Goal: Transaction & Acquisition: Book appointment/travel/reservation

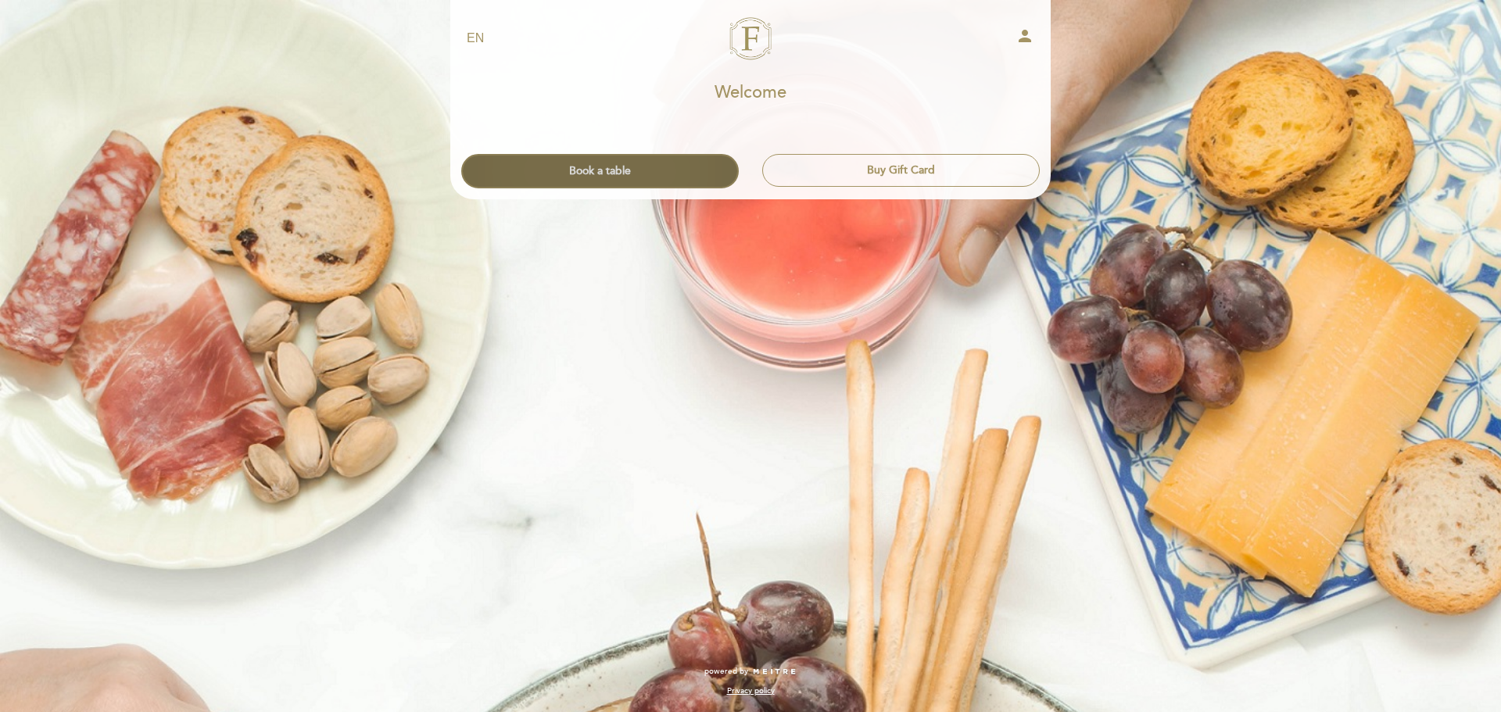
click at [675, 174] on button "Book a table" at bounding box center [600, 171] width 278 height 34
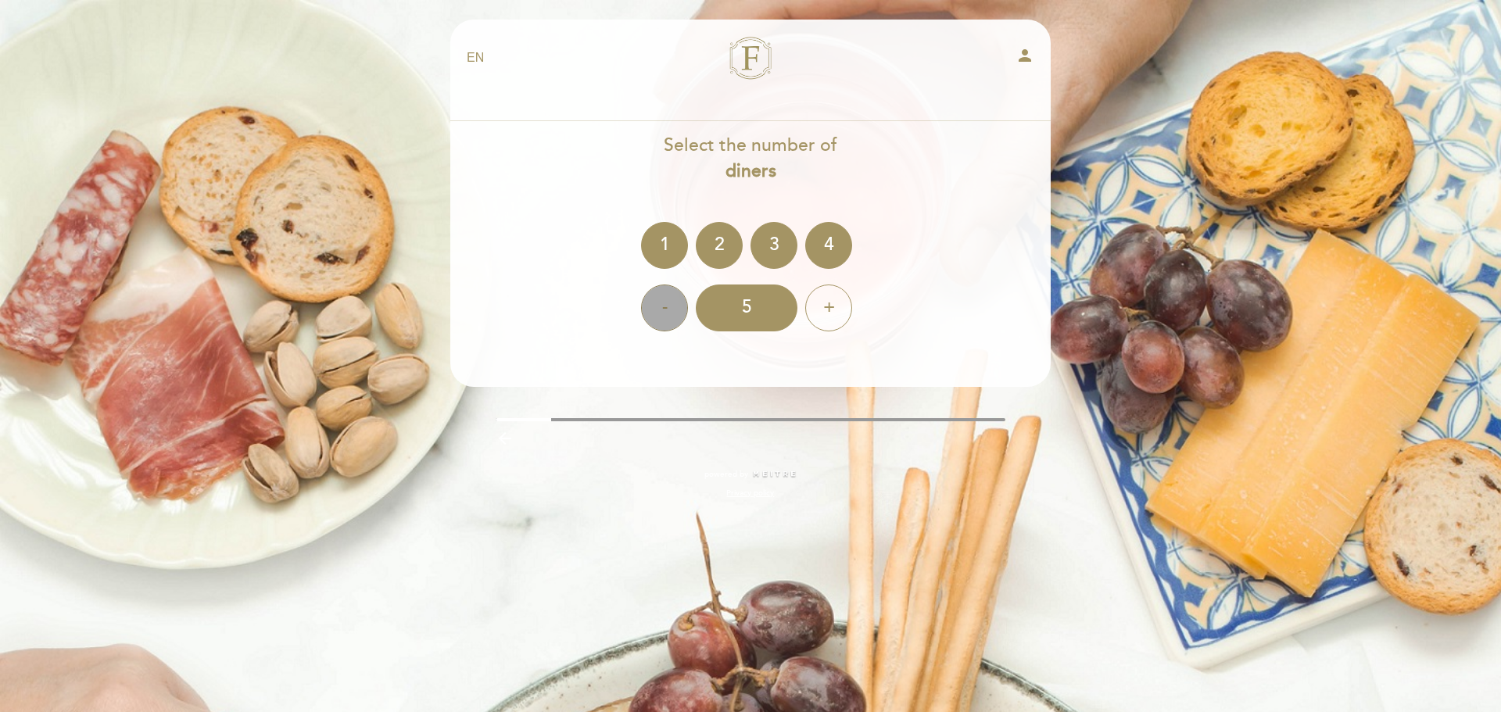
click at [672, 301] on div "-" at bounding box center [664, 308] width 47 height 47
click at [722, 257] on div "2" at bounding box center [719, 245] width 47 height 47
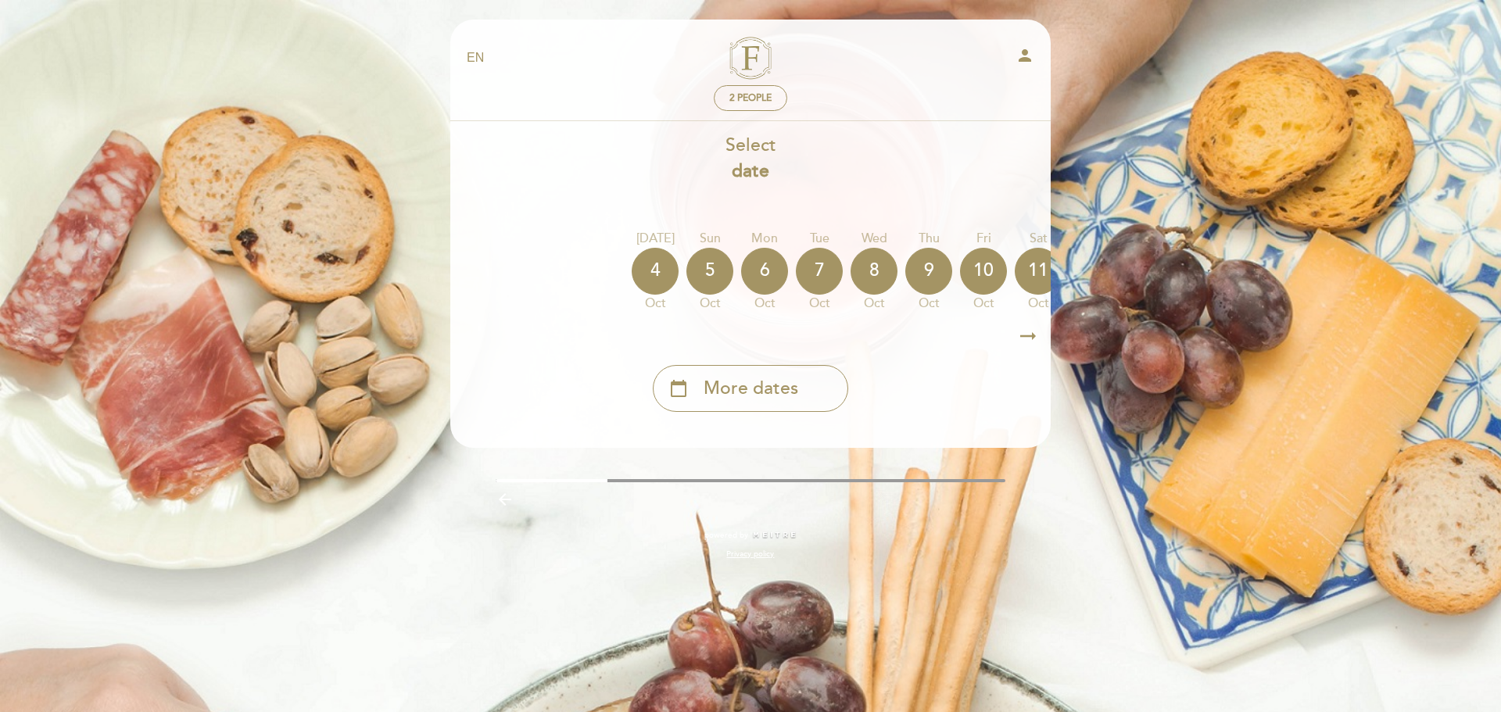
click at [1027, 342] on icon "arrow_right_alt" at bounding box center [1027, 337] width 23 height 34
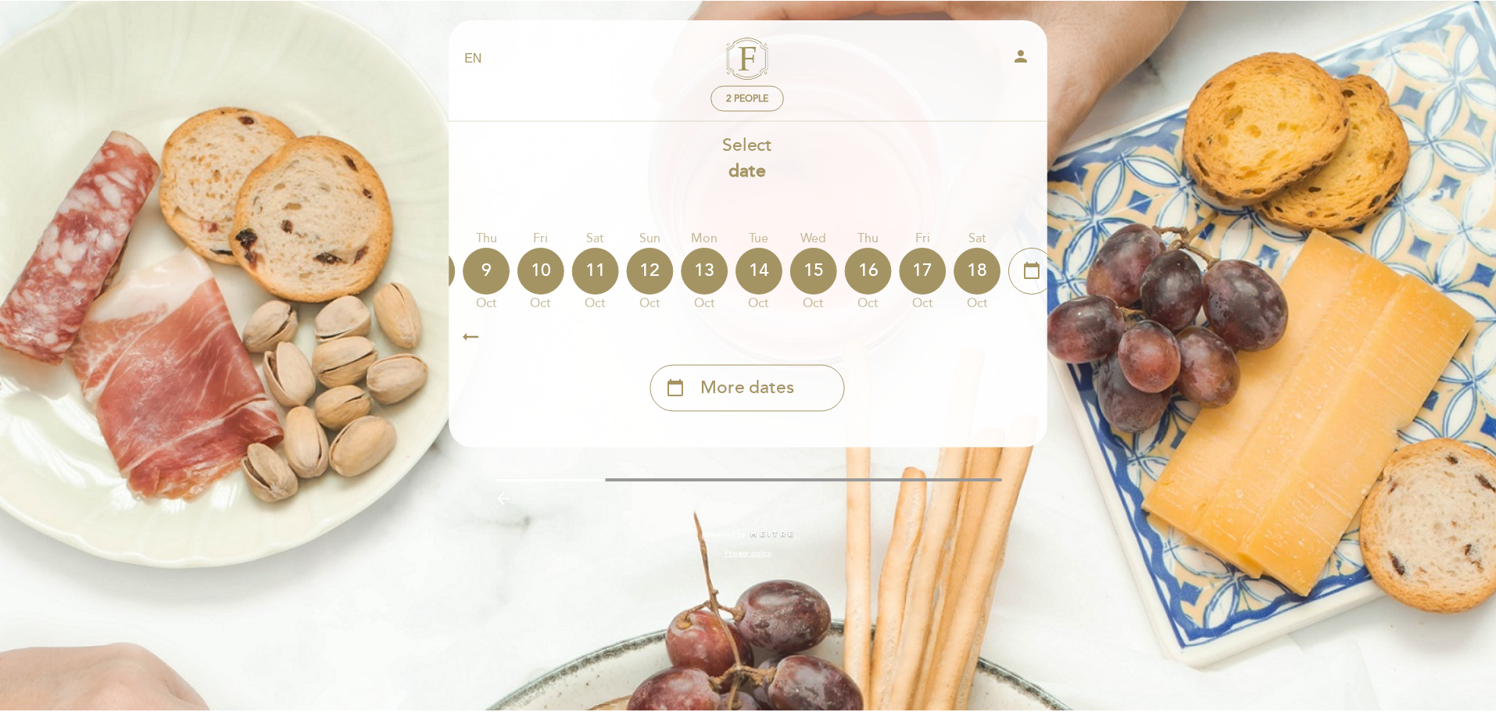
scroll to position [0, 456]
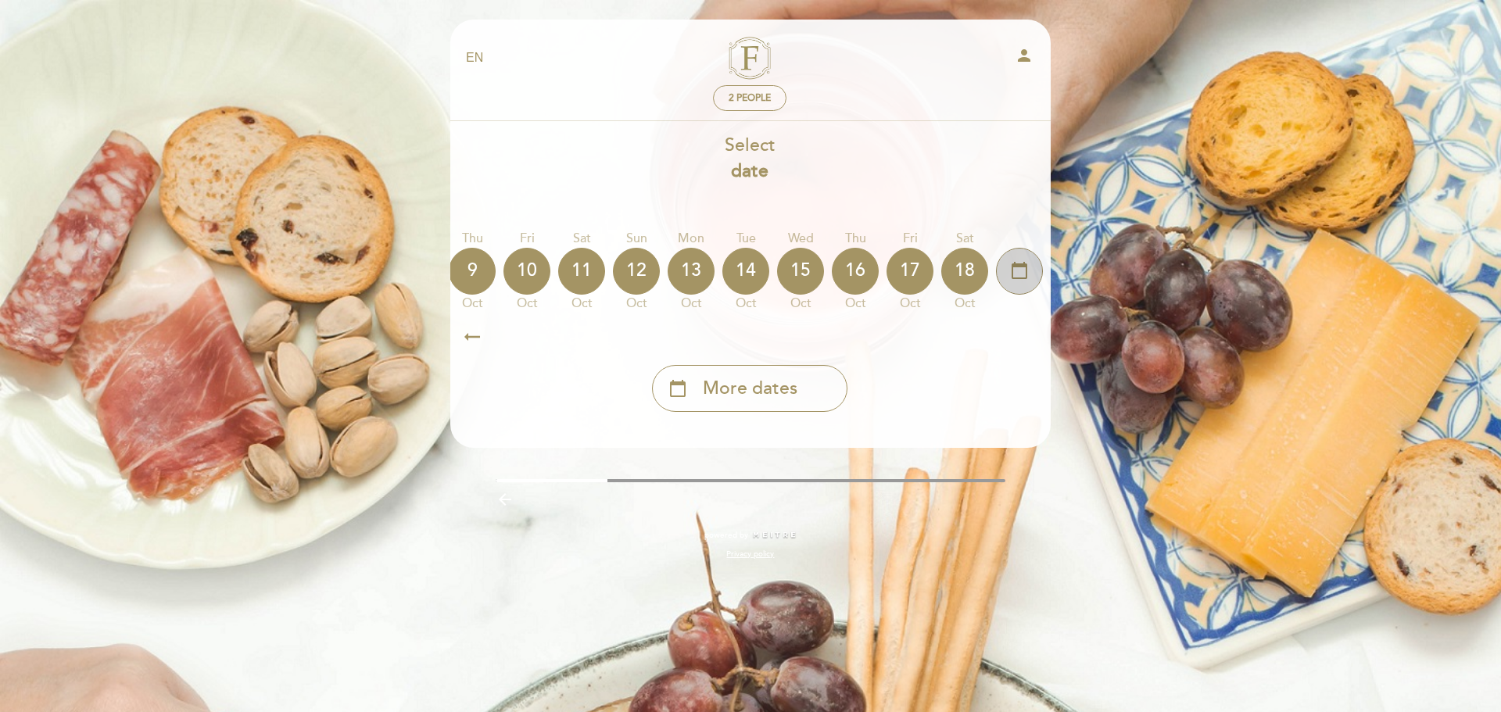
click at [1020, 267] on icon "calendar_today" at bounding box center [1019, 270] width 19 height 27
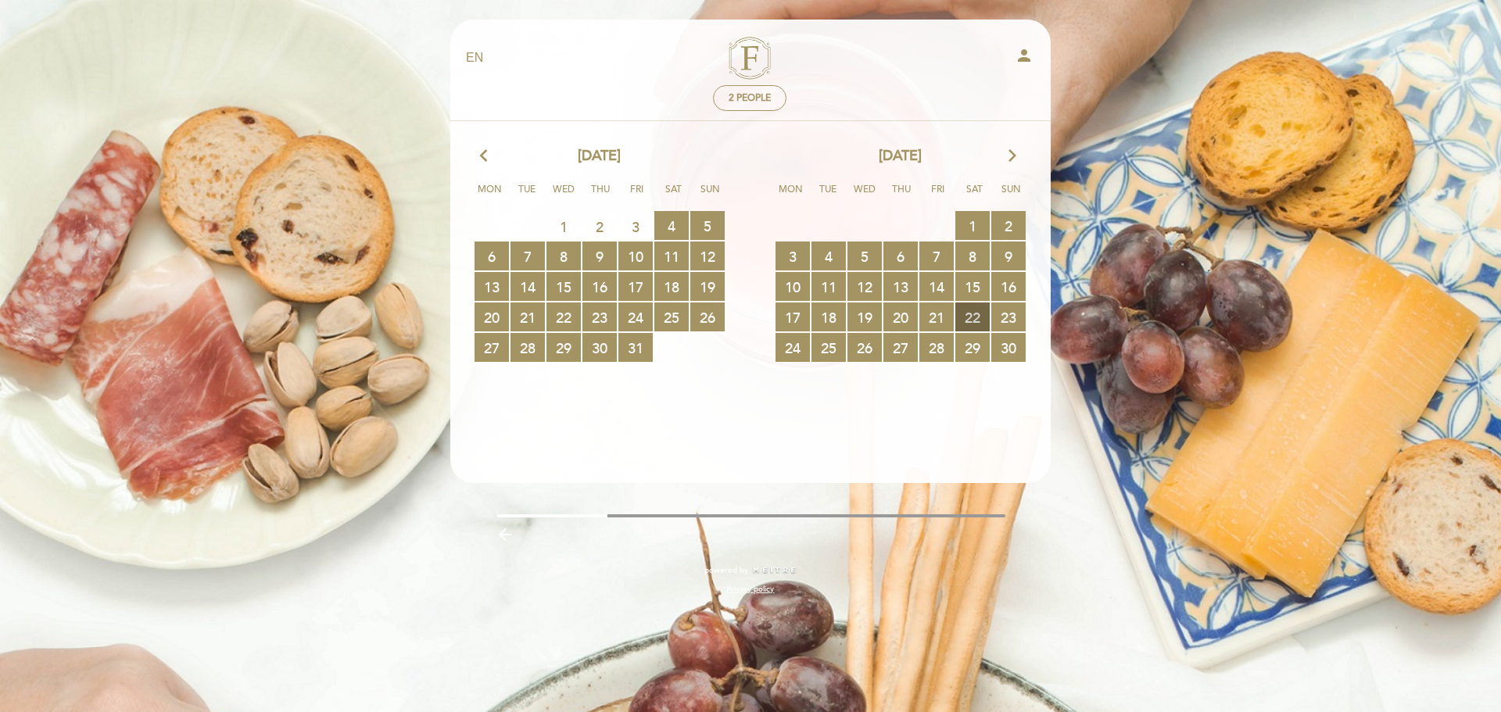
click at [978, 306] on span "22 RESERVATIONS AVAILABLE" at bounding box center [972, 317] width 34 height 29
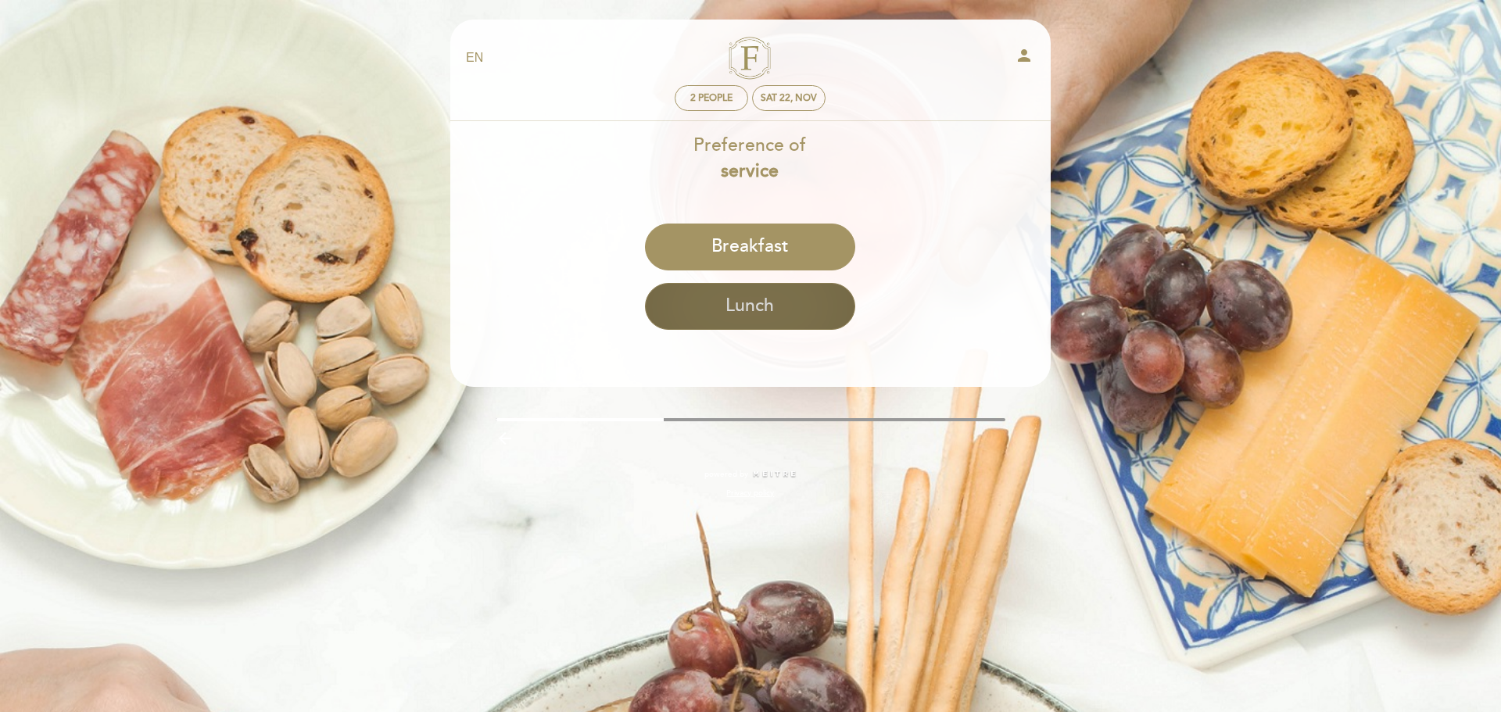
click at [816, 299] on button "Lunch" at bounding box center [750, 306] width 210 height 47
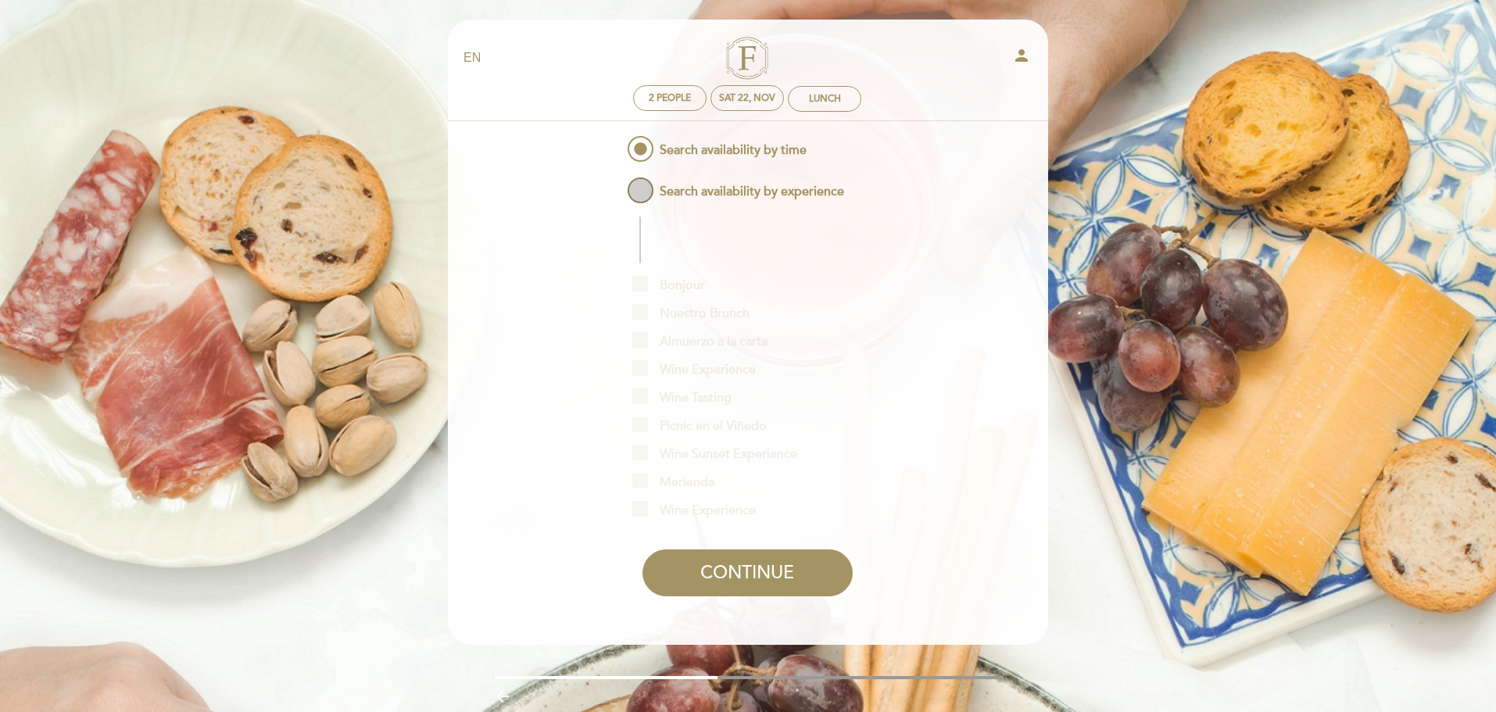
click at [648, 189] on span "Search availability by experience" at bounding box center [735, 184] width 220 height 20
click at [619, 184] on input "Search availability by experience" at bounding box center [614, 179] width 10 height 10
radio input "false"
radio input "true"
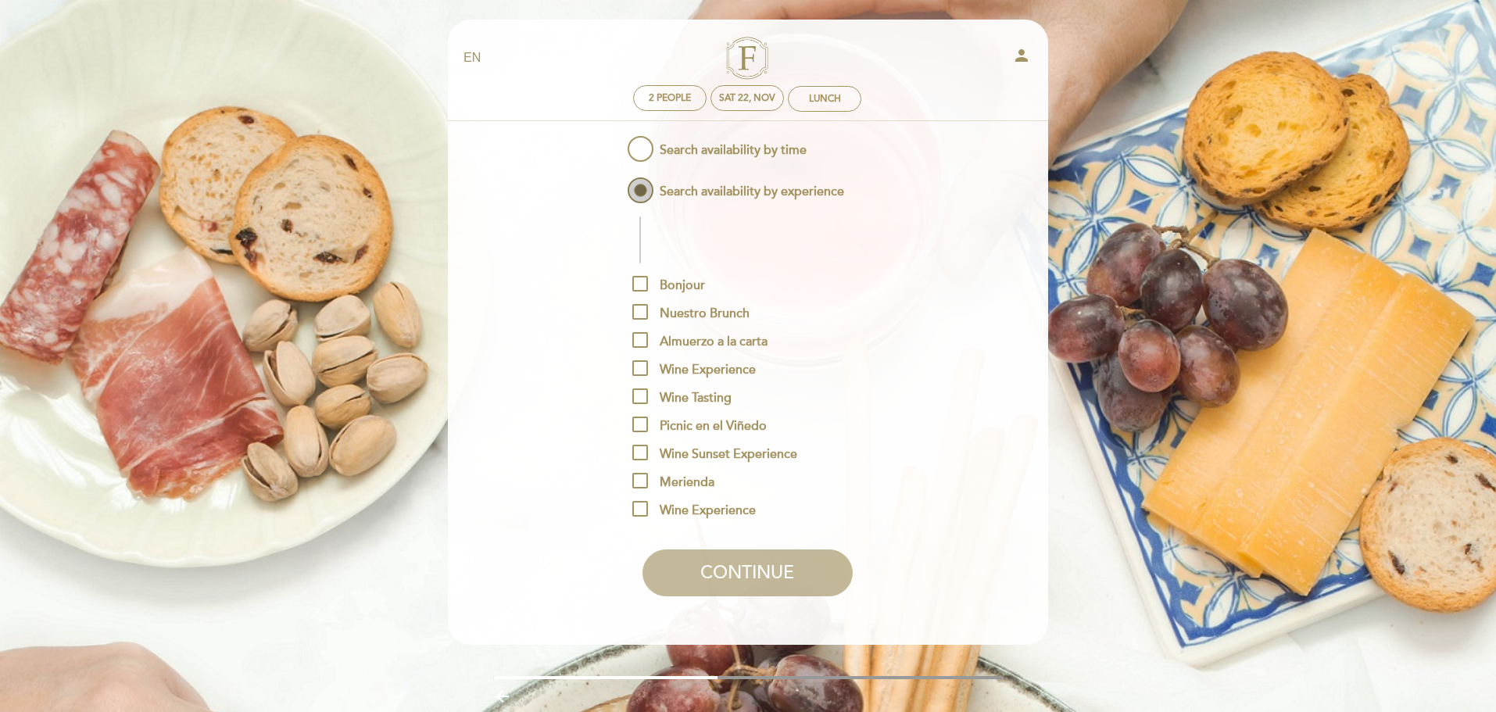
click at [648, 189] on span "Search availability by experience" at bounding box center [735, 184] width 220 height 20
click at [619, 184] on input "Search availability by experience" at bounding box center [614, 179] width 10 height 10
click at [646, 152] on span "Search availability by time" at bounding box center [716, 143] width 182 height 20
click at [619, 143] on input "Search availability by time" at bounding box center [614, 138] width 10 height 10
radio input "true"
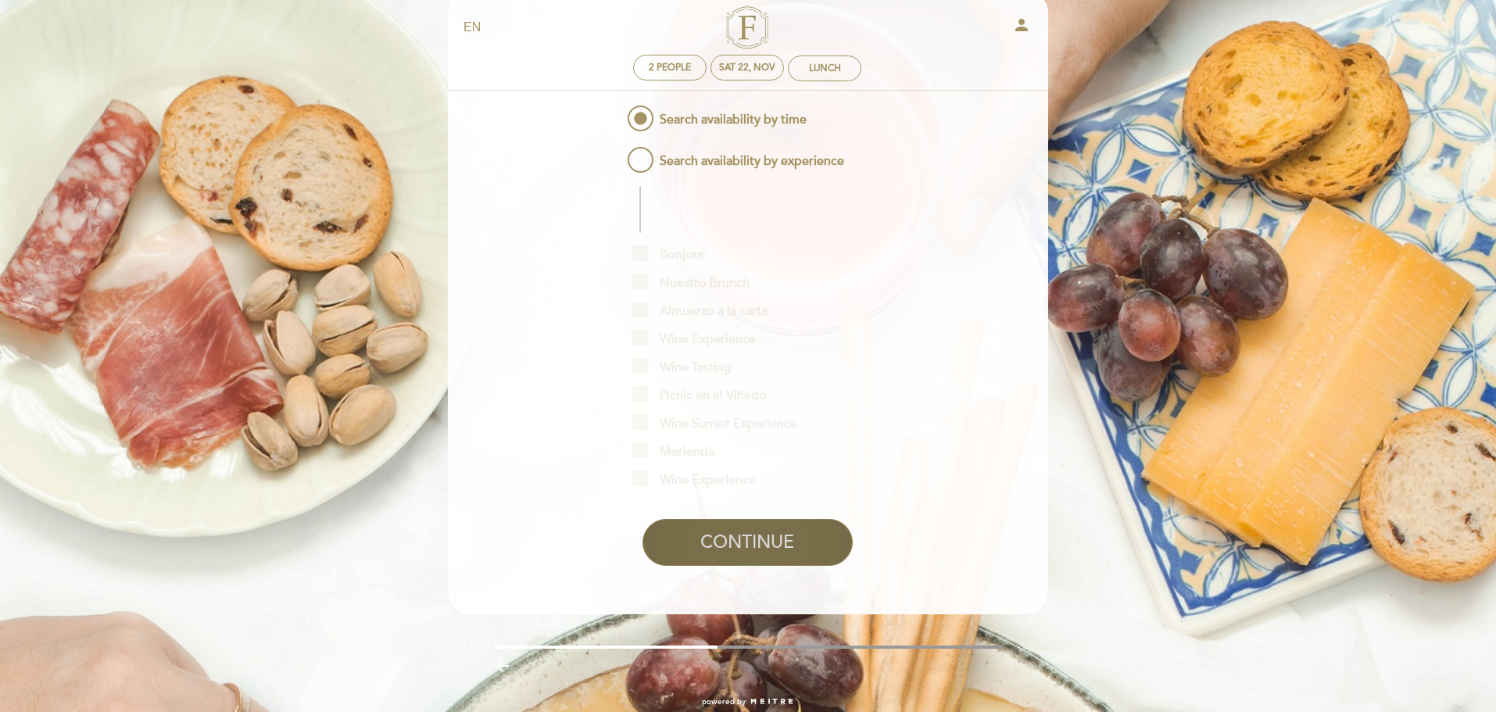
scroll to position [61, 0]
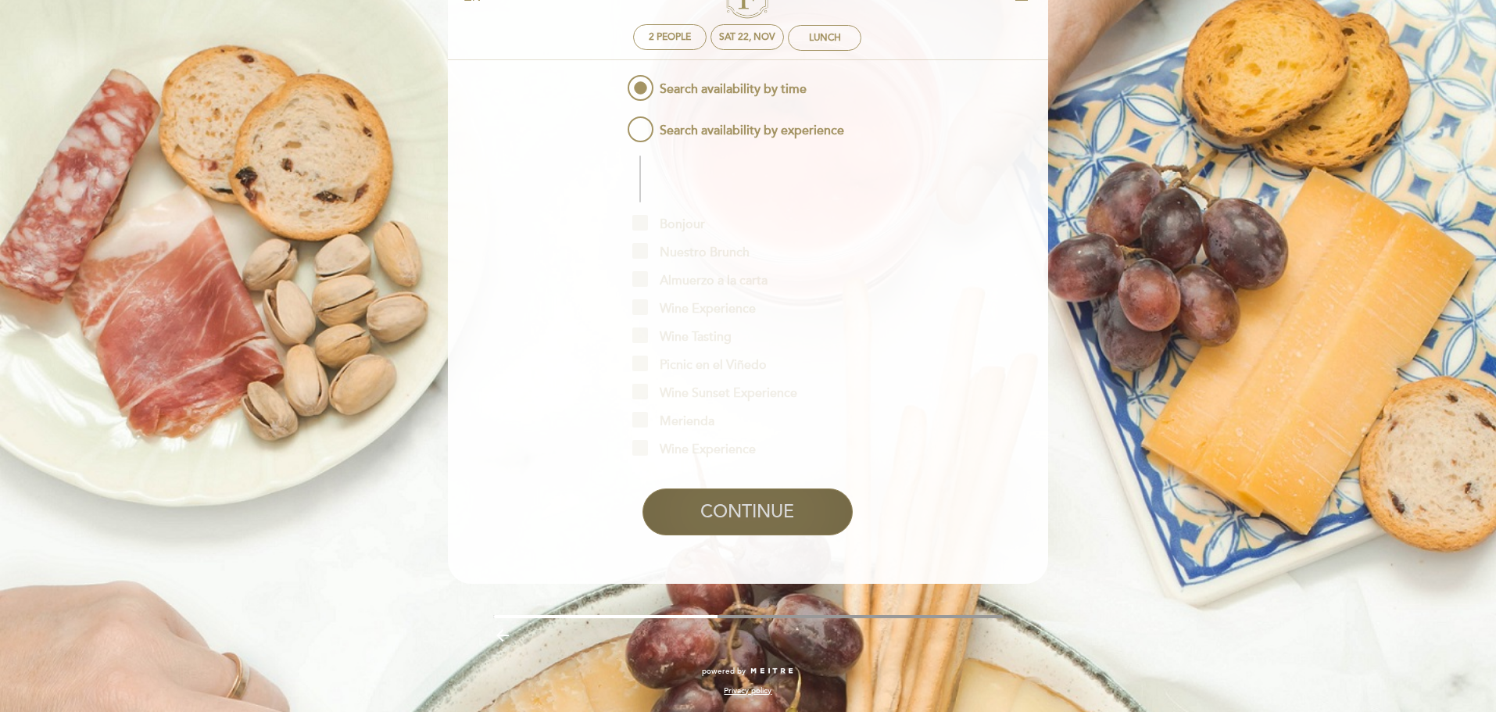
click at [768, 509] on button "CONTINUE" at bounding box center [748, 512] width 210 height 47
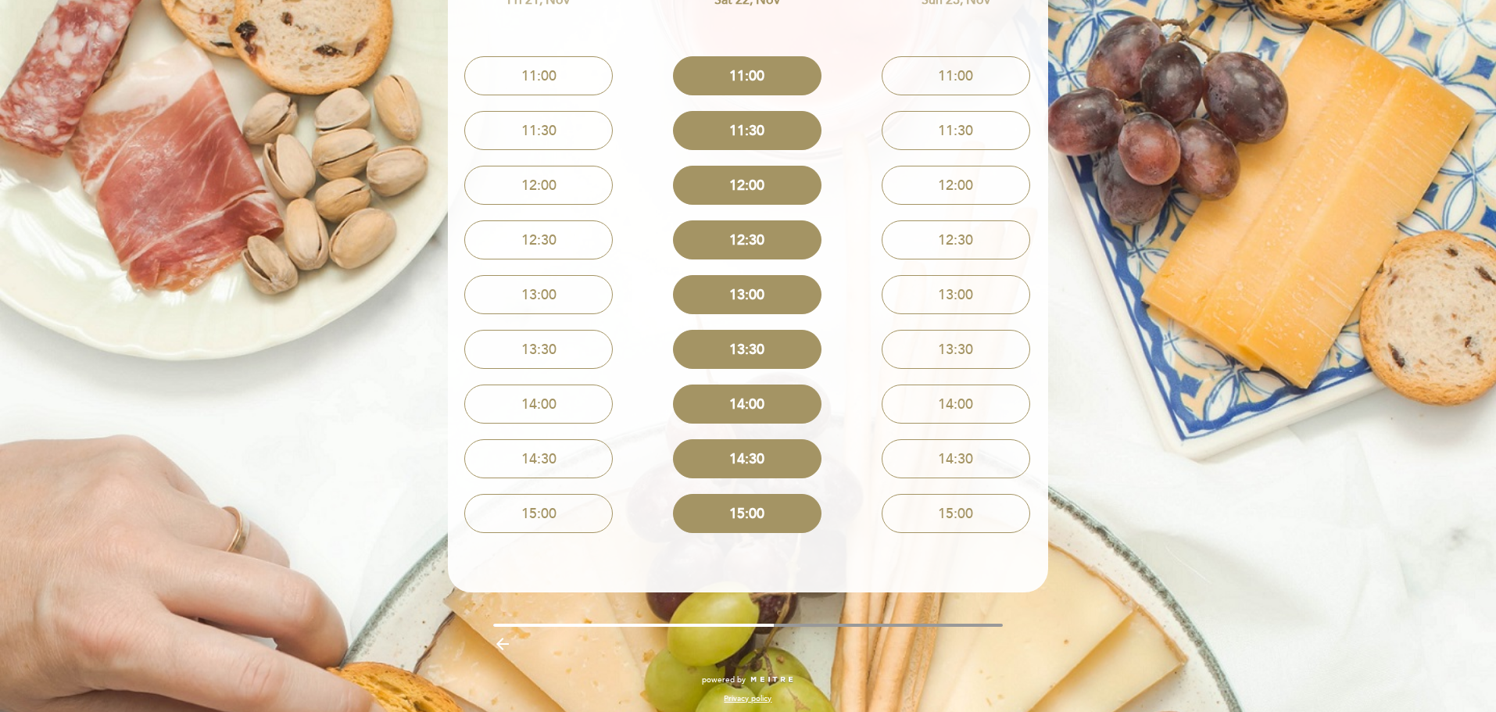
scroll to position [216, 0]
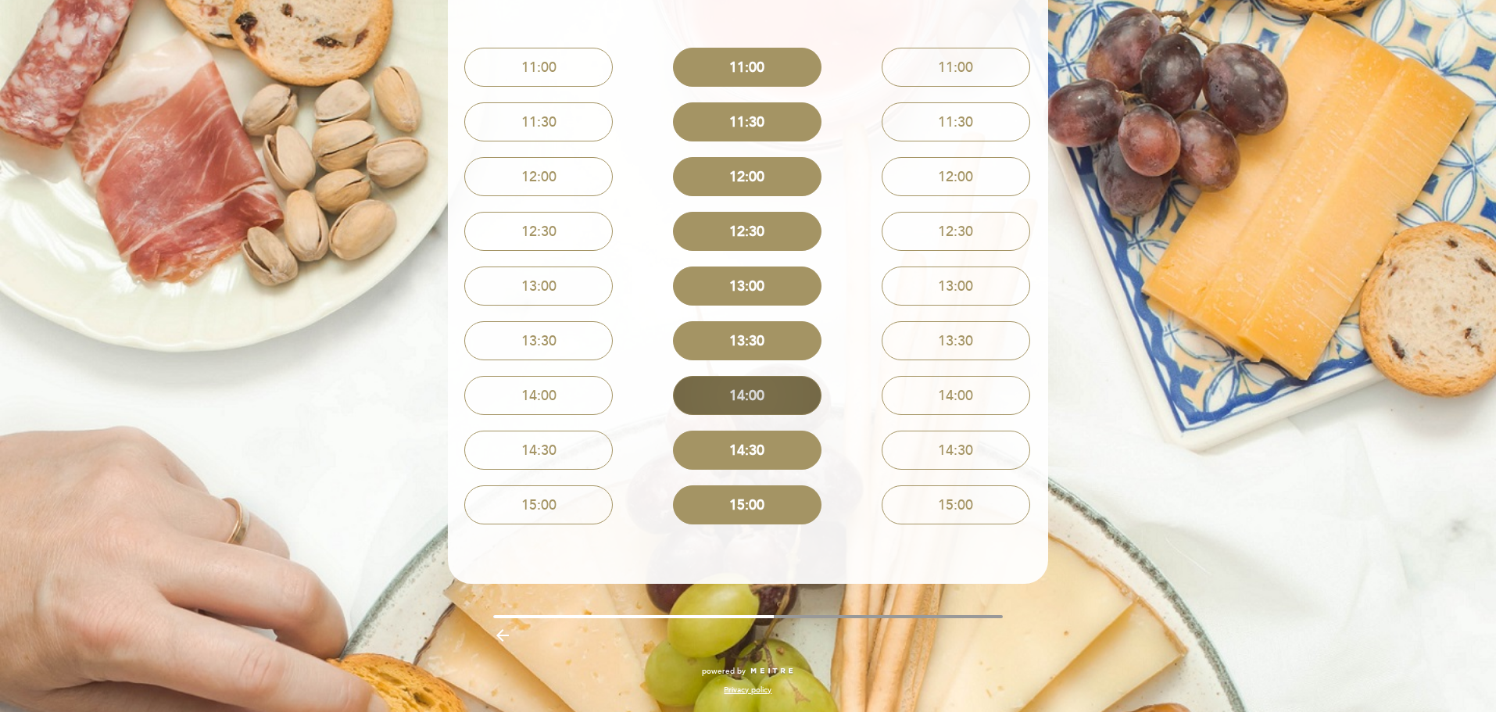
click at [758, 392] on button "14:00" at bounding box center [747, 395] width 149 height 39
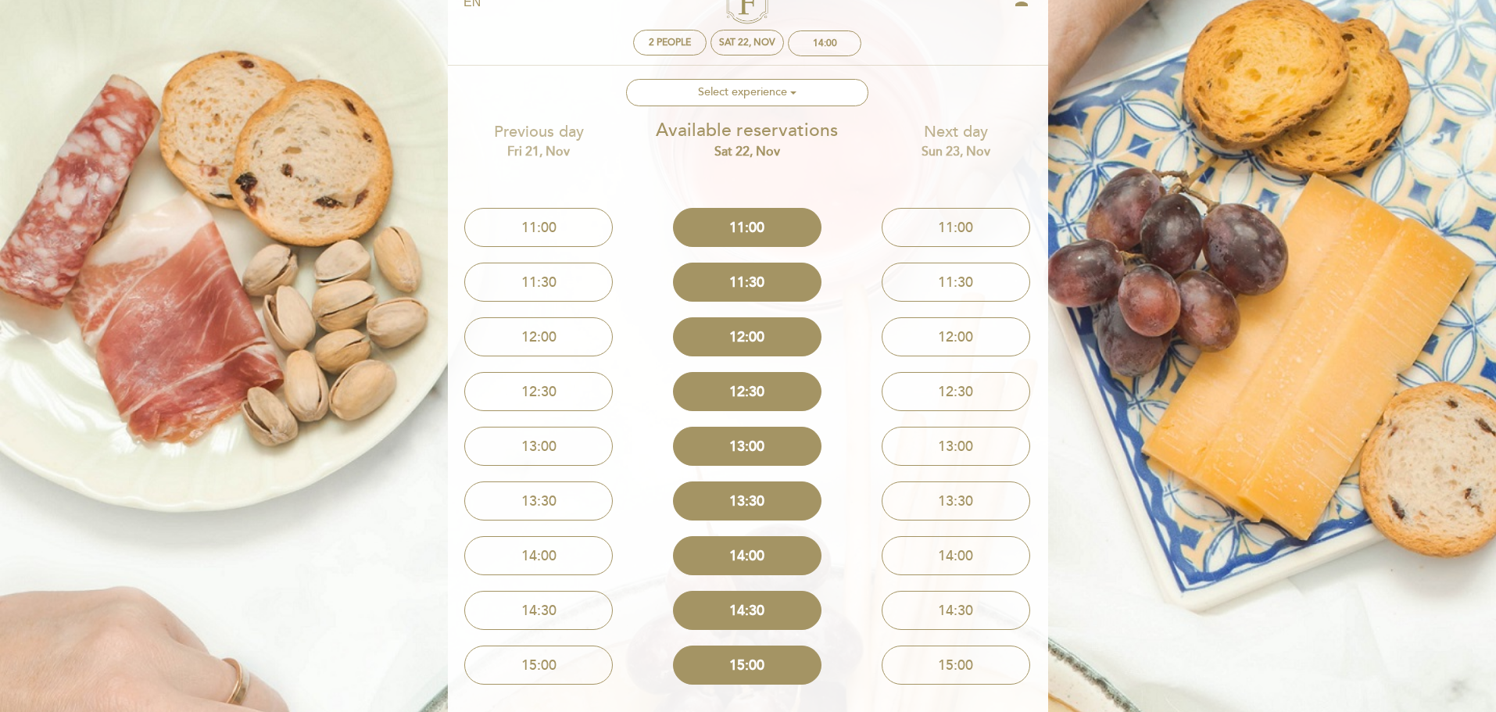
scroll to position [0, 0]
